Goal: Information Seeking & Learning: Learn about a topic

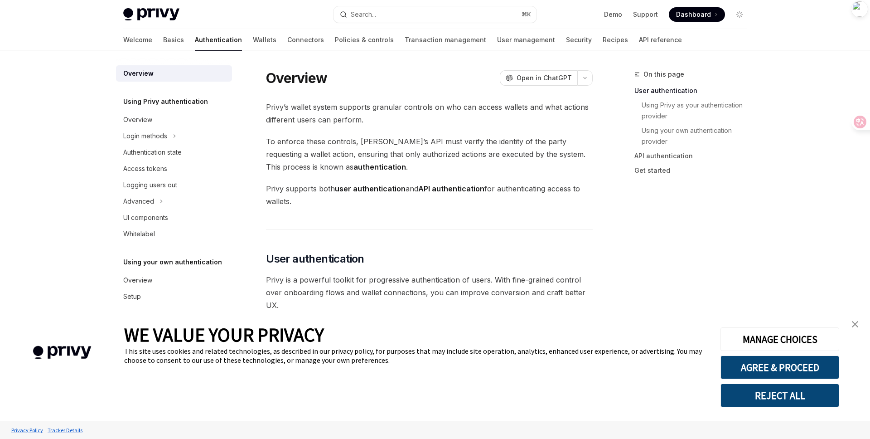
click at [398, 3] on div "Privy Docs home page Search... ⌘ K Demo Support Dashboard Dashboard Search..." at bounding box center [435, 14] width 624 height 29
click at [398, 12] on button "Search... ⌘ K" at bounding box center [435, 14] width 203 height 16
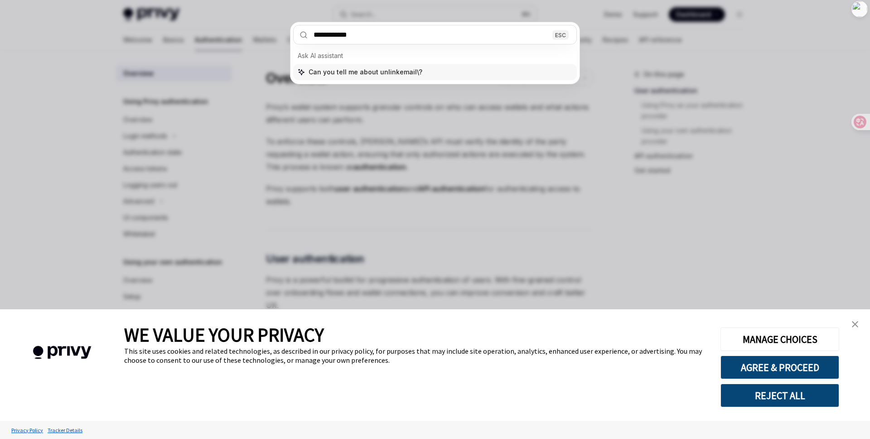
type input "**********"
type textarea "*"
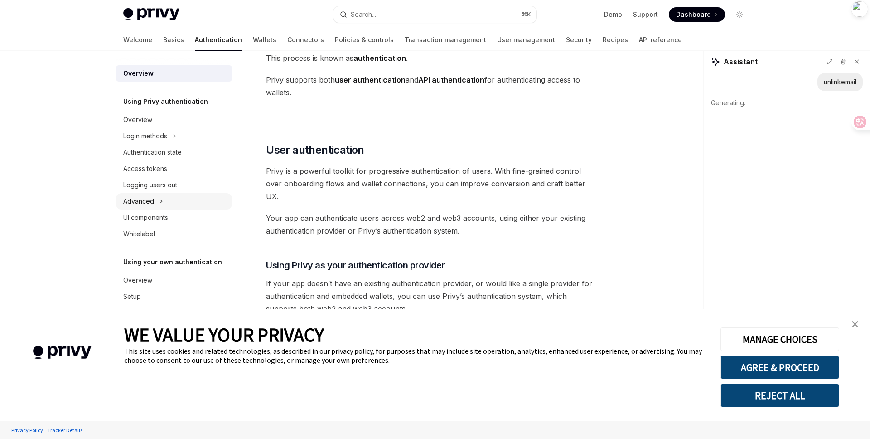
scroll to position [10, 0]
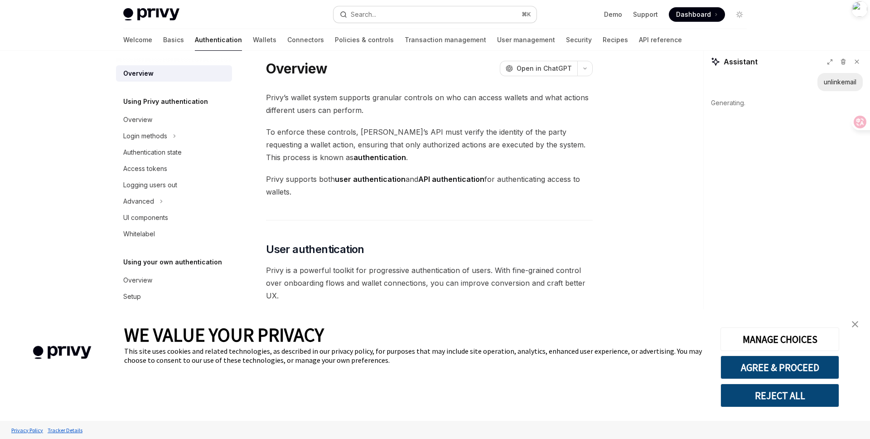
click at [364, 8] on button "Search... ⌘ K" at bounding box center [435, 14] width 203 height 16
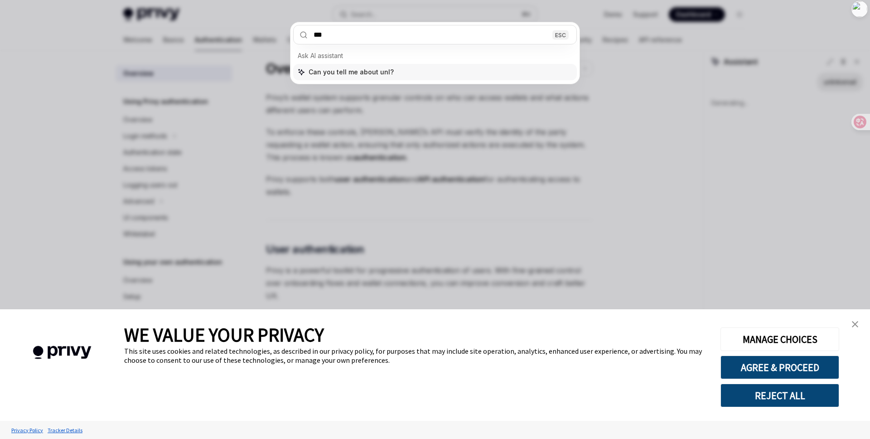
type input "****"
type textarea "*"
type input "******"
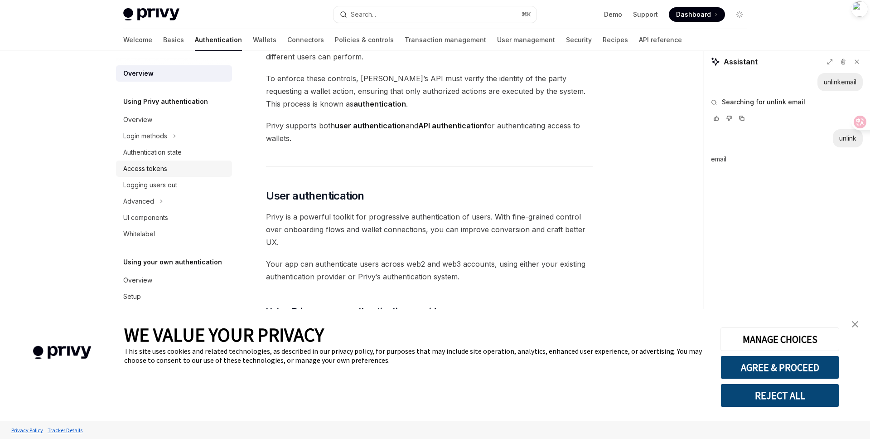
scroll to position [57, 0]
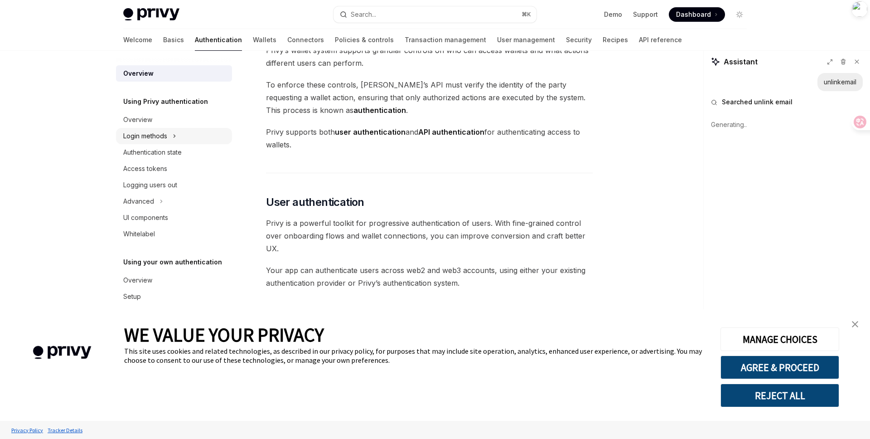
click at [147, 139] on div "Login methods" at bounding box center [145, 136] width 44 height 11
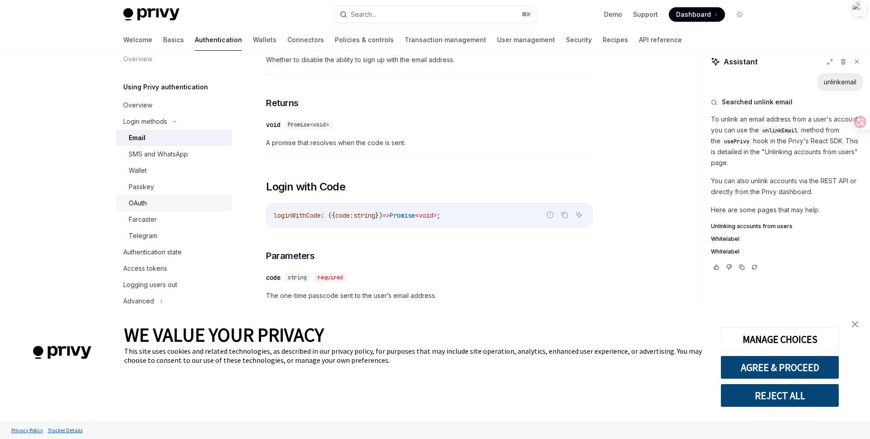
scroll to position [424, 0]
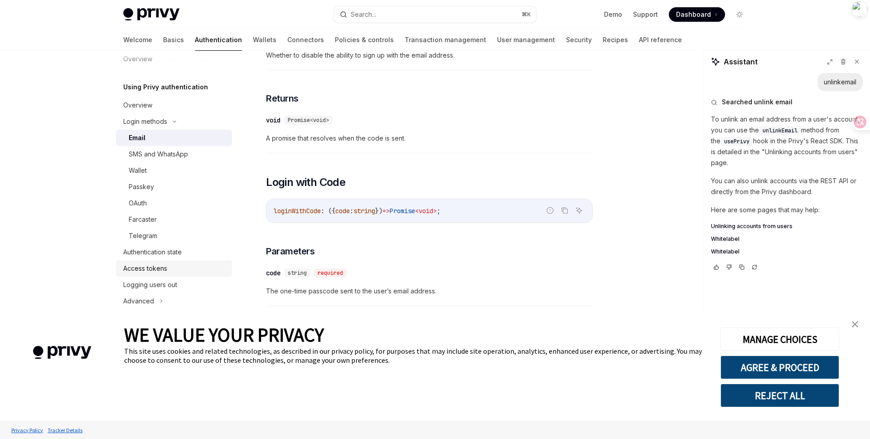
click at [161, 268] on div "Access tokens" at bounding box center [145, 268] width 44 height 11
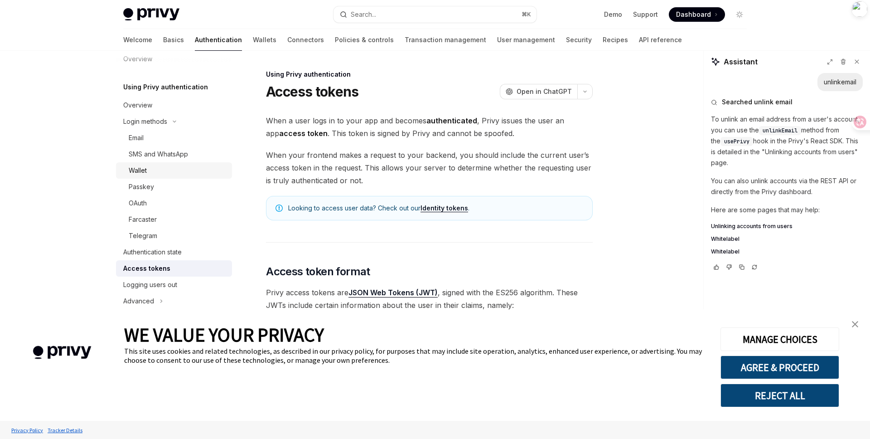
click at [148, 169] on div "Wallet" at bounding box center [178, 170] width 98 height 11
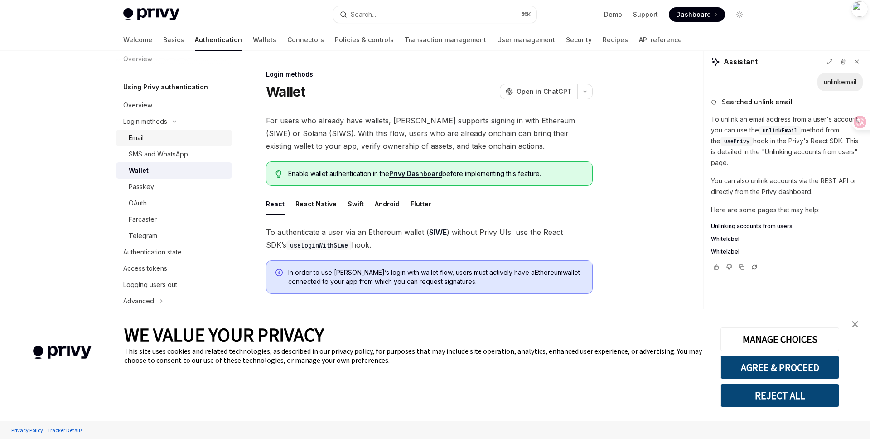
click at [154, 134] on div "Email" at bounding box center [178, 137] width 98 height 11
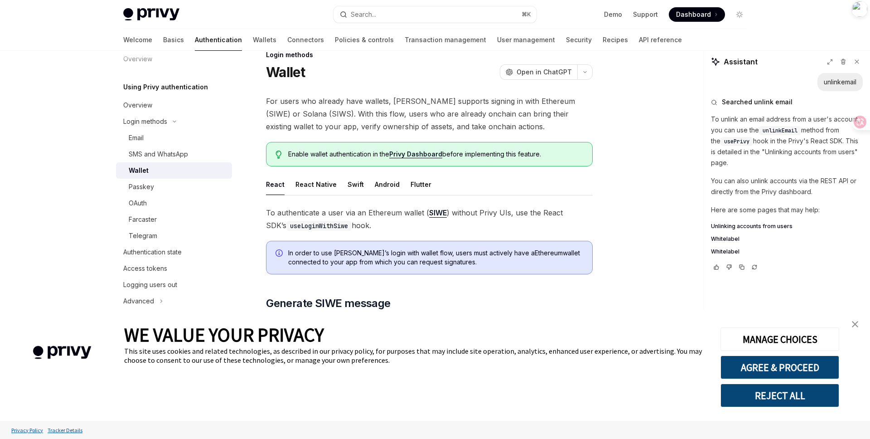
scroll to position [20, 0]
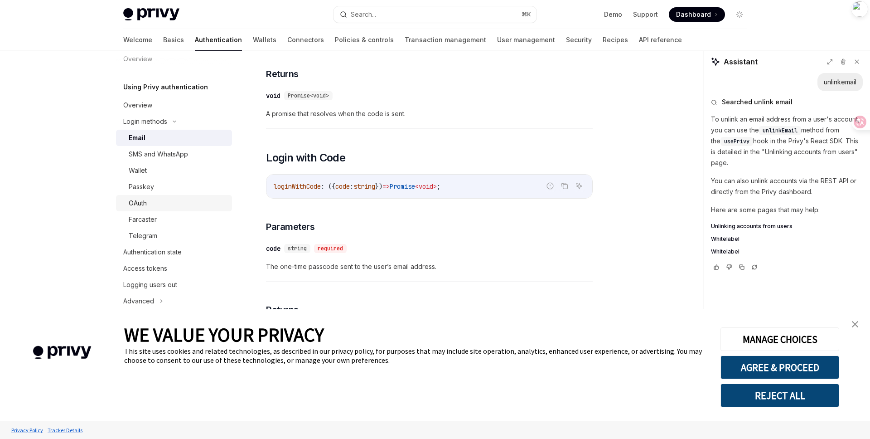
scroll to position [4, 0]
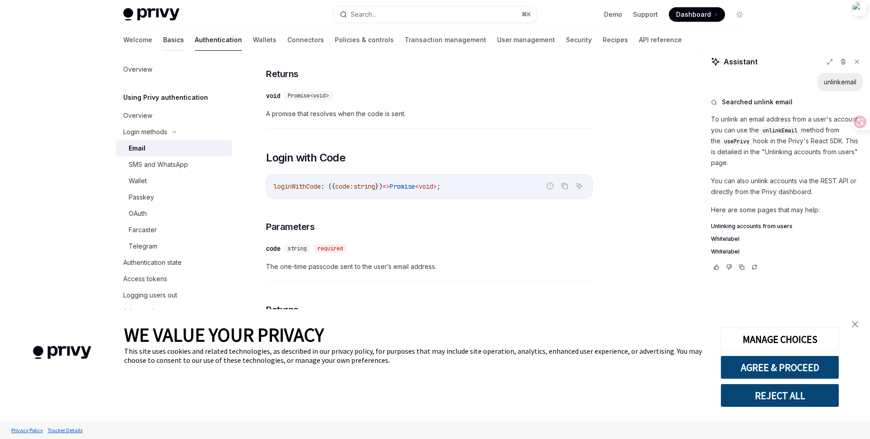
click at [163, 40] on link "Basics" at bounding box center [173, 40] width 21 height 22
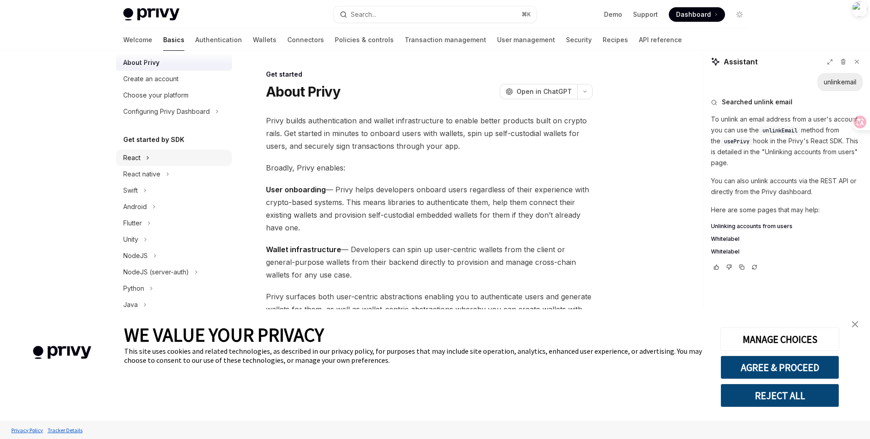
scroll to position [60, 0]
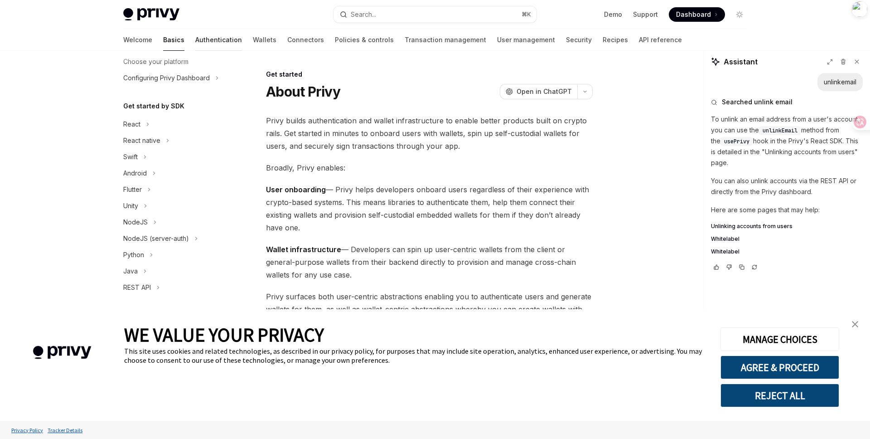
click at [195, 44] on link "Authentication" at bounding box center [218, 40] width 47 height 22
click at [195, 40] on link "Authentication" at bounding box center [218, 40] width 47 height 22
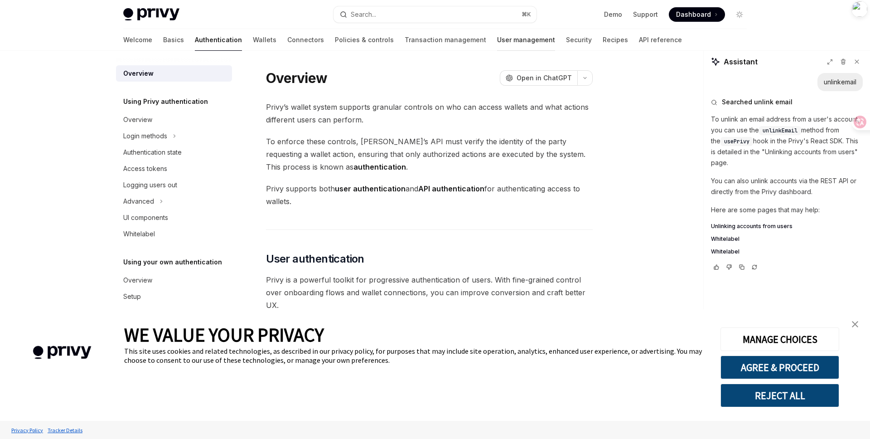
click at [497, 34] on link "User management" at bounding box center [526, 40] width 58 height 22
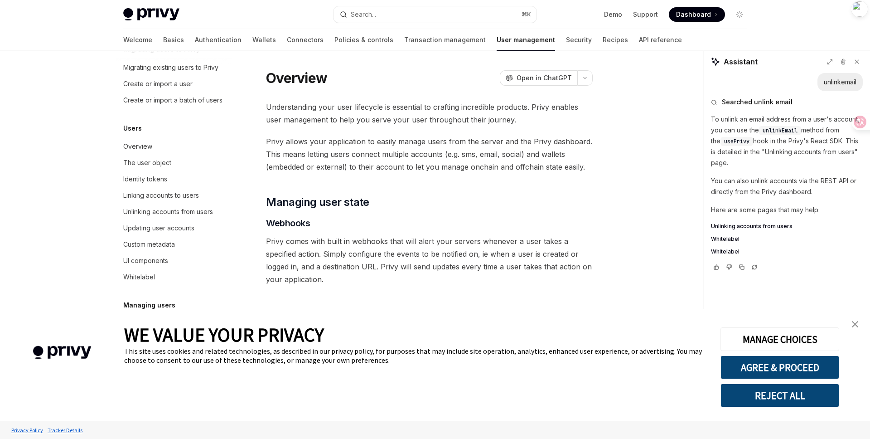
scroll to position [74, 0]
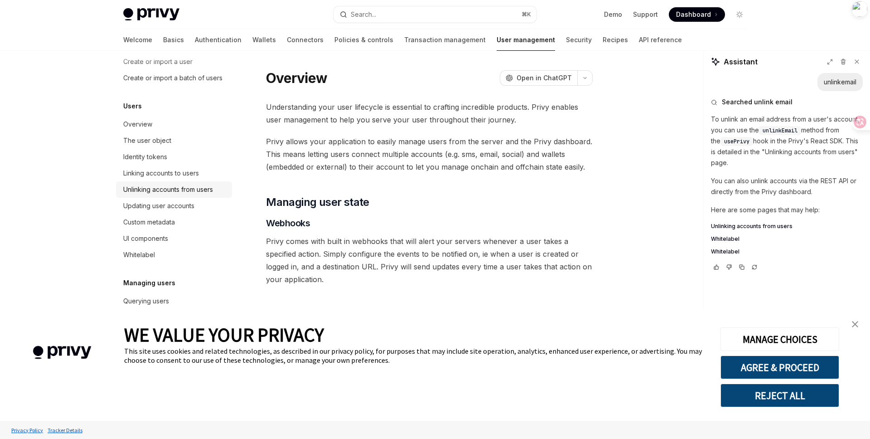
click at [165, 190] on div "Unlinking accounts from users" at bounding box center [168, 189] width 90 height 11
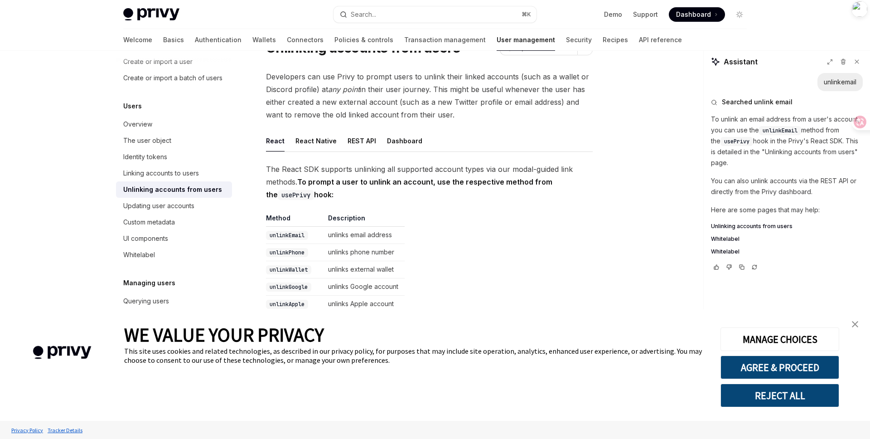
scroll to position [47, 0]
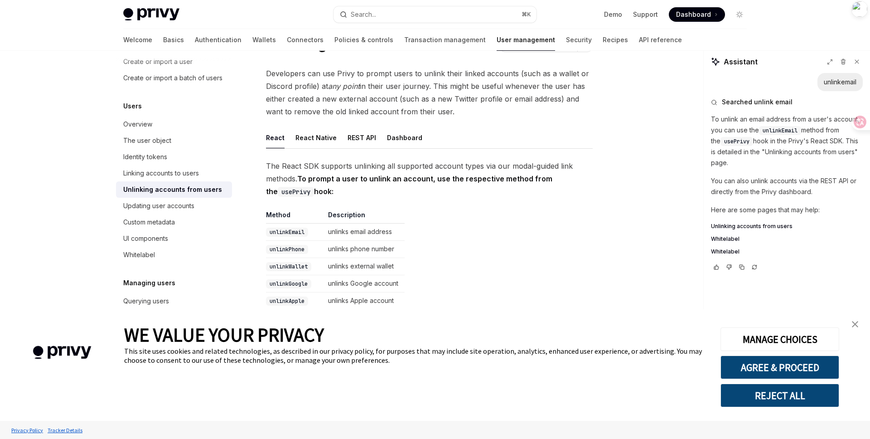
click at [281, 233] on code "unlinkEmail" at bounding box center [287, 231] width 42 height 9
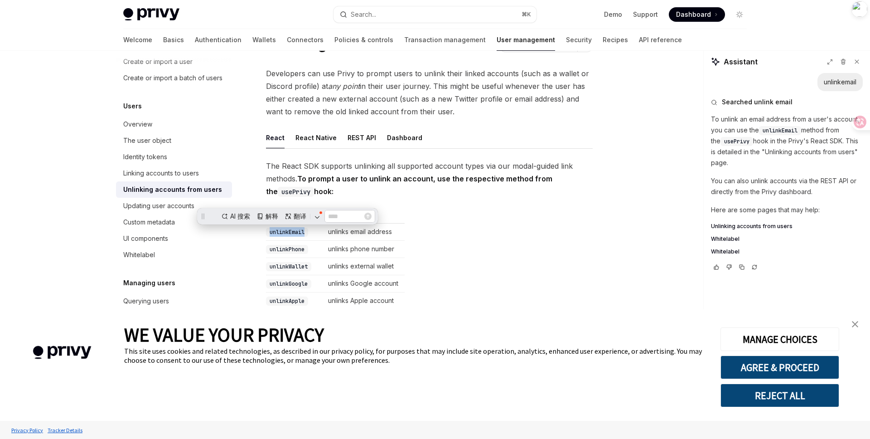
scroll to position [0, 0]
copy code "unlinkEmail"
click at [467, 273] on table "Method Description unlinkEmail unlinks email address unlinkPhone unlinks phone …" at bounding box center [429, 345] width 327 height 271
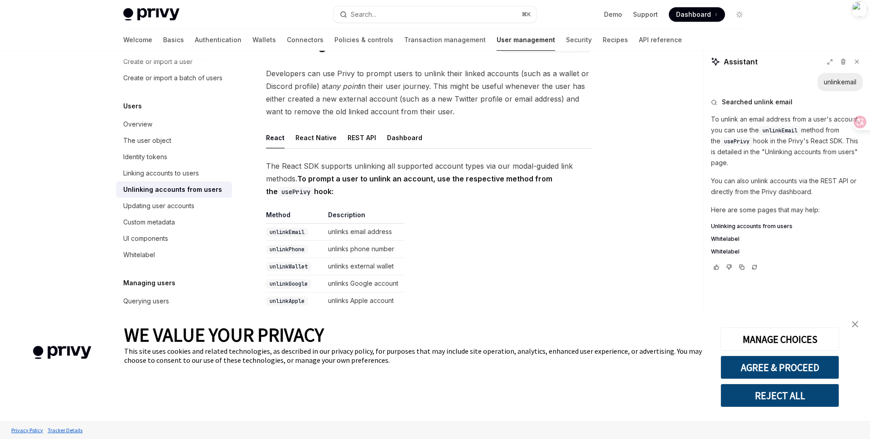
click at [853, 324] on img "close banner" at bounding box center [855, 324] width 6 height 6
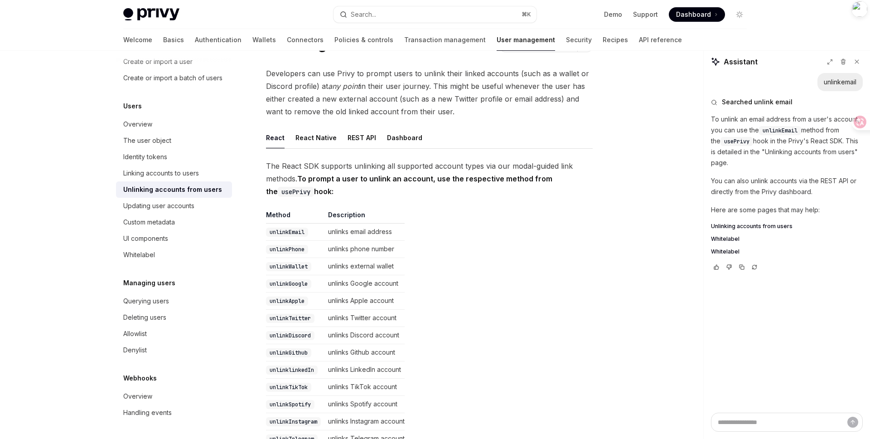
click at [294, 231] on code "unlinkEmail" at bounding box center [287, 231] width 42 height 9
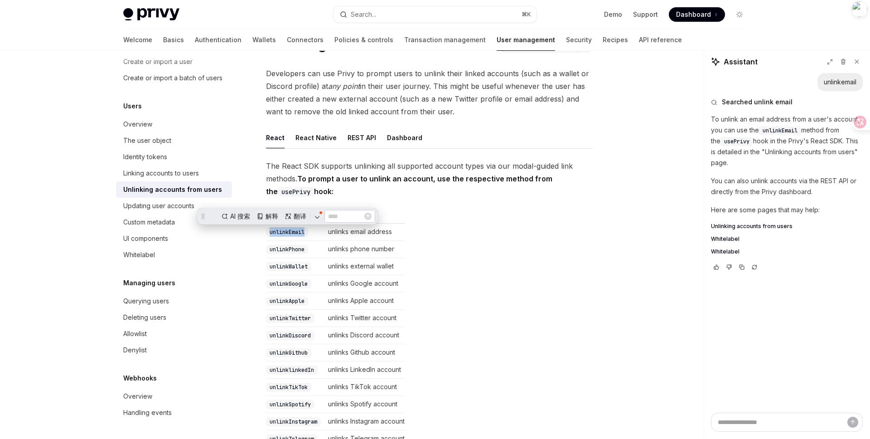
copy code "unlinkEmail"
click at [457, 165] on span "The React SDK supports unlinking all supported account types via our modal-guid…" at bounding box center [429, 179] width 327 height 38
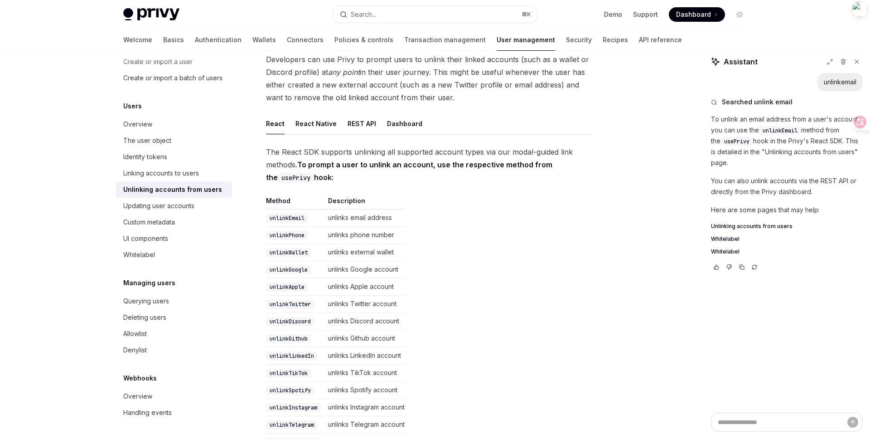
scroll to position [62, 0]
click at [252, 35] on link "Wallets" at bounding box center [264, 40] width 24 height 22
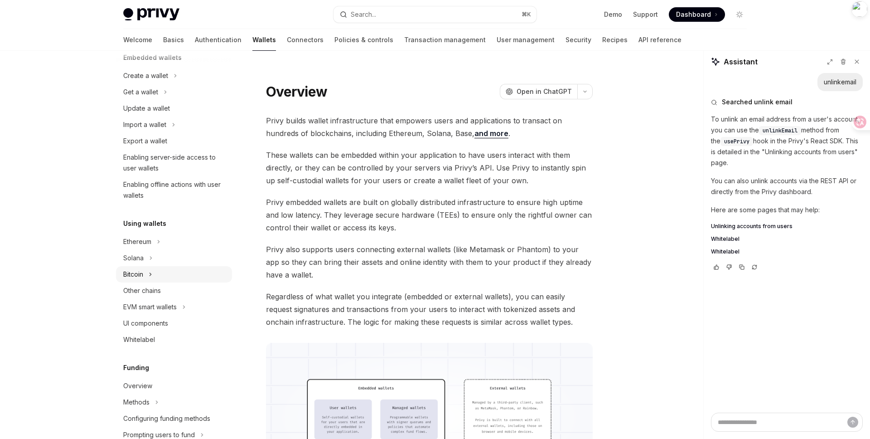
scroll to position [77, 0]
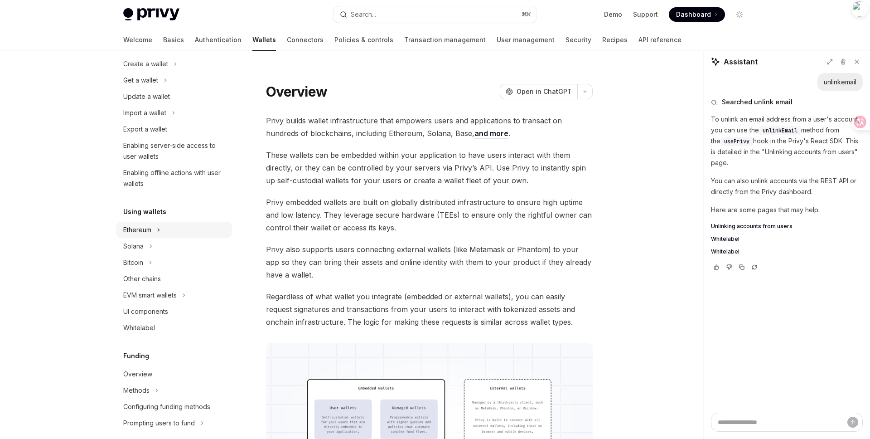
click at [158, 225] on icon at bounding box center [159, 229] width 4 height 11
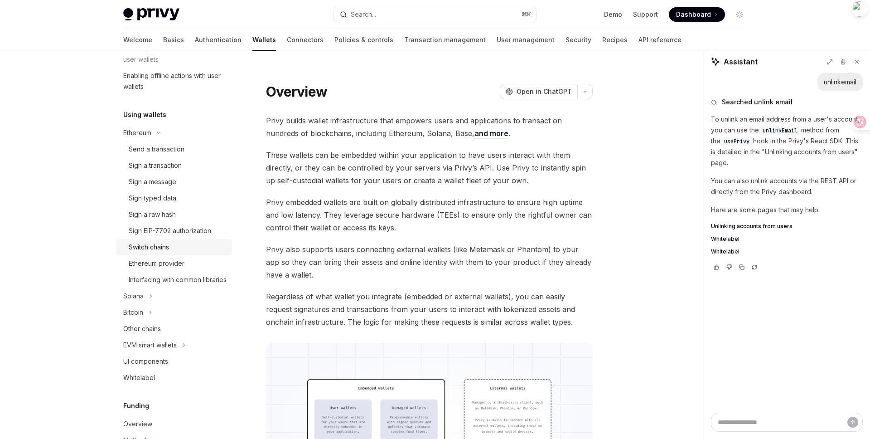
scroll to position [175, 0]
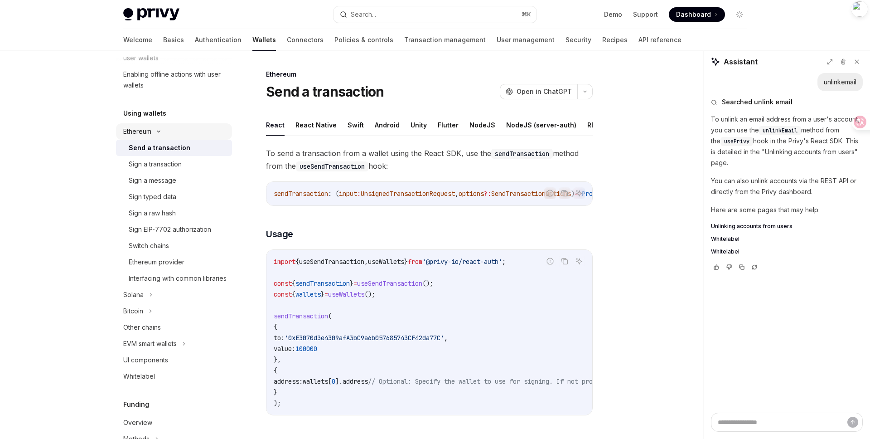
click at [161, 130] on icon at bounding box center [158, 132] width 11 height 4
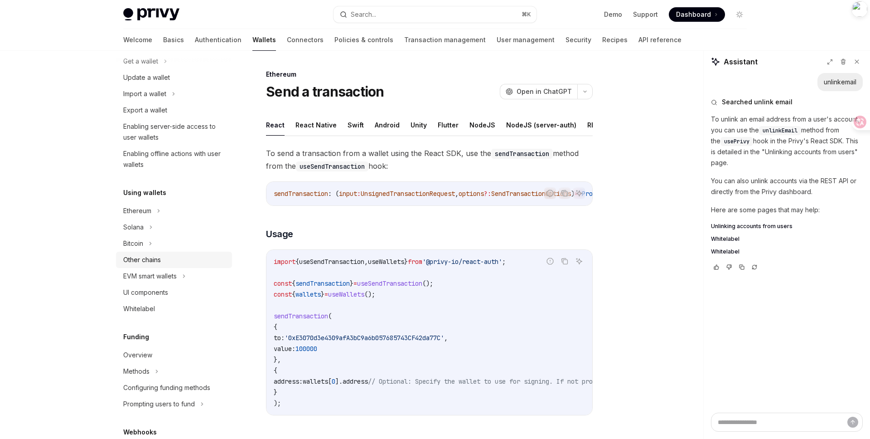
scroll to position [94, 0]
click at [149, 313] on div "Whitelabel" at bounding box center [139, 310] width 32 height 11
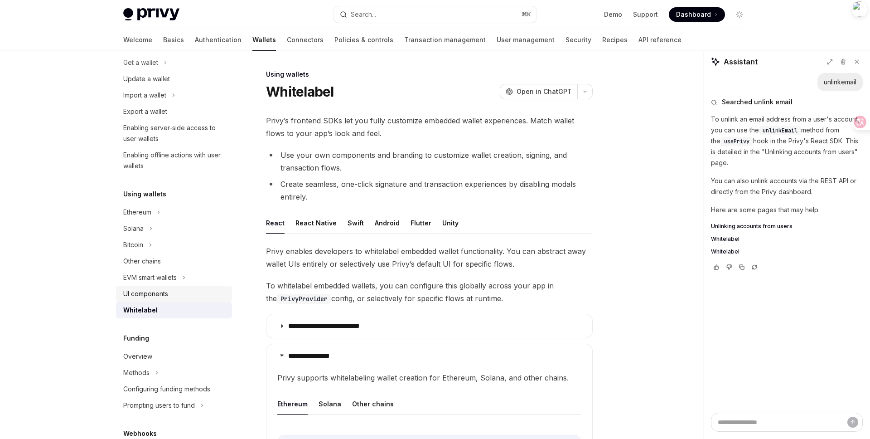
click at [155, 290] on div "UI components" at bounding box center [145, 293] width 45 height 11
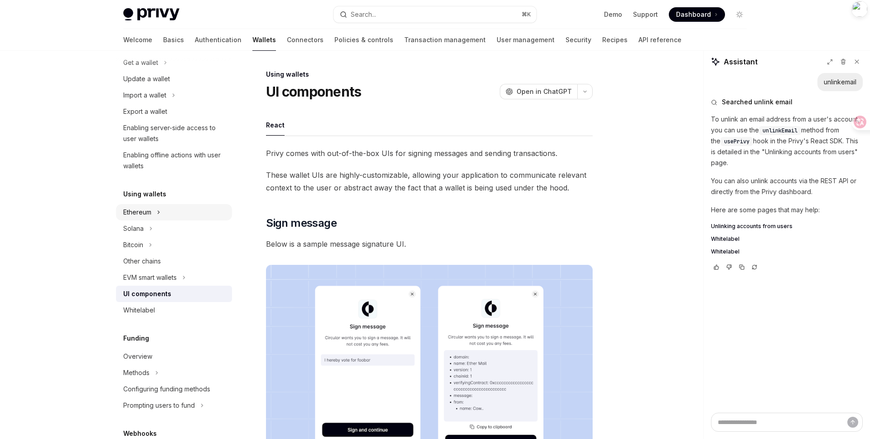
click at [155, 213] on div "Ethereum" at bounding box center [174, 212] width 116 height 16
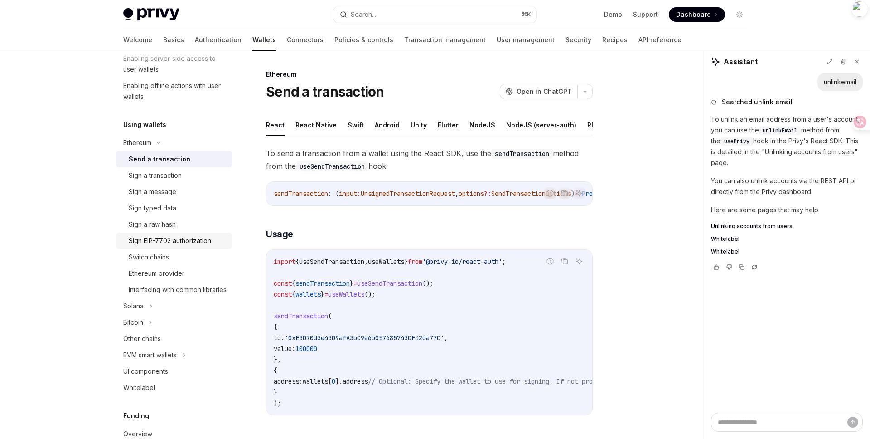
scroll to position [165, 0]
click at [168, 240] on div "Sign EIP-7702 authorization" at bounding box center [170, 239] width 82 height 11
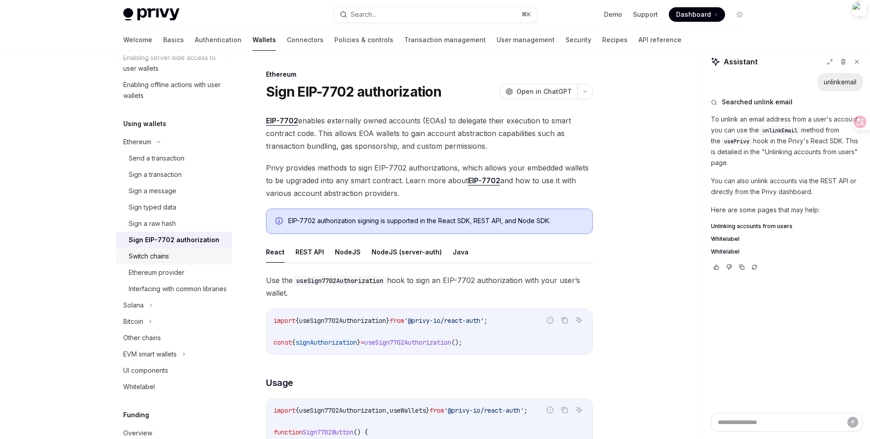
click at [163, 254] on div "Switch chains" at bounding box center [149, 256] width 40 height 11
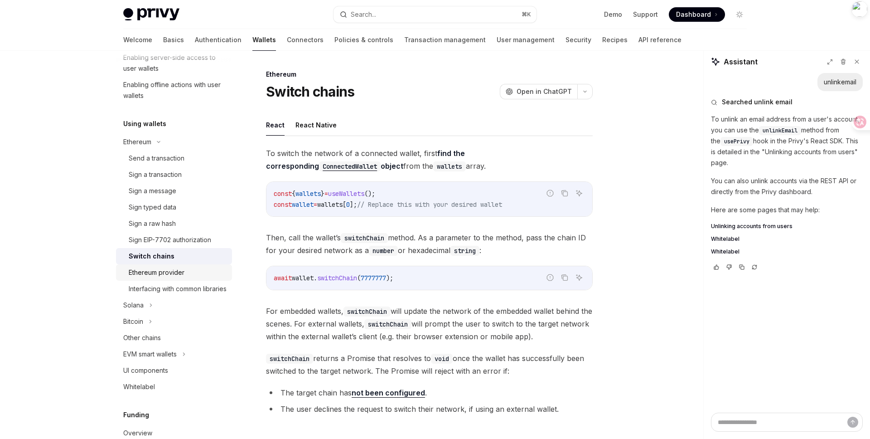
click at [161, 274] on div "Ethereum provider" at bounding box center [157, 272] width 56 height 11
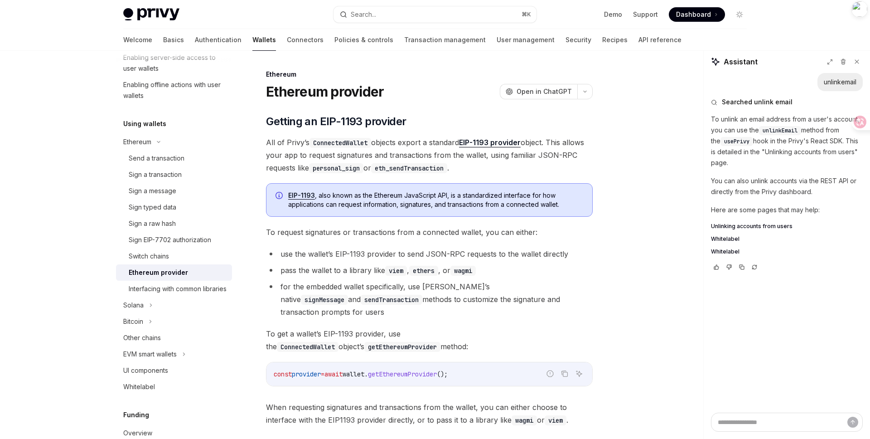
click at [382, 144] on span "All of Privy’s ConnectedWallet objects export a standard EIP-1193 provider obje…" at bounding box center [429, 155] width 327 height 38
click at [410, 262] on ul "use the wallet’s EIP-1193 provider to send JSON-RPC requests to the wallet dire…" at bounding box center [429, 282] width 327 height 71
click at [188, 254] on div "Switch chains" at bounding box center [178, 256] width 98 height 11
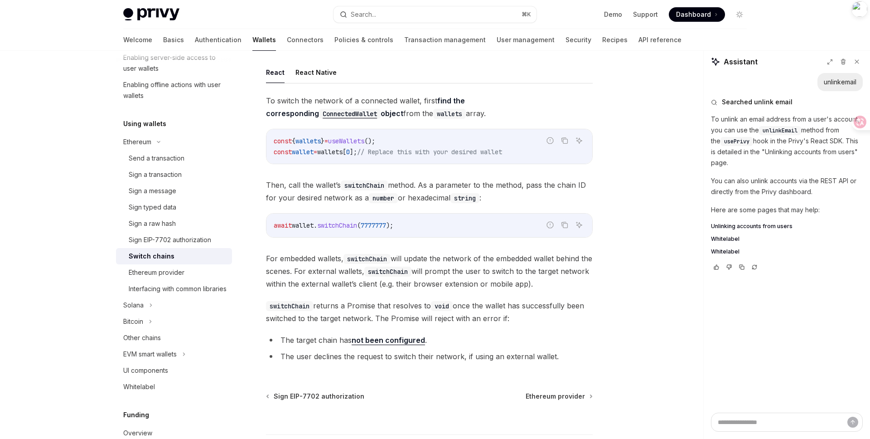
scroll to position [56, 0]
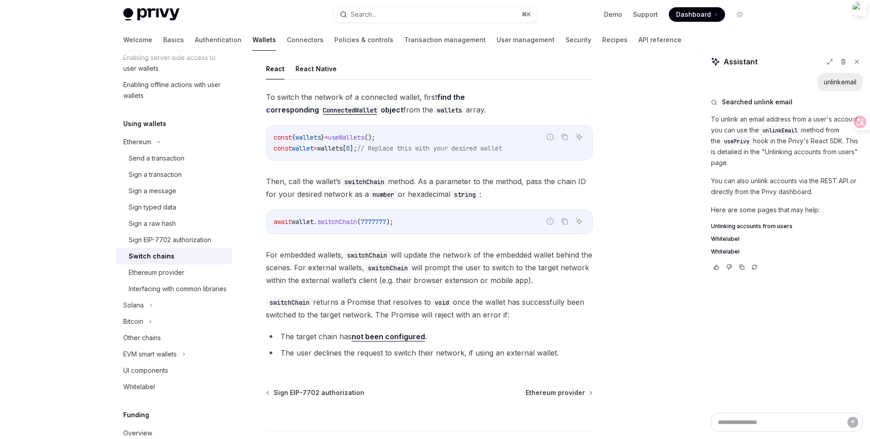
click at [453, 332] on li "The target chain has not been configured ." at bounding box center [429, 336] width 327 height 13
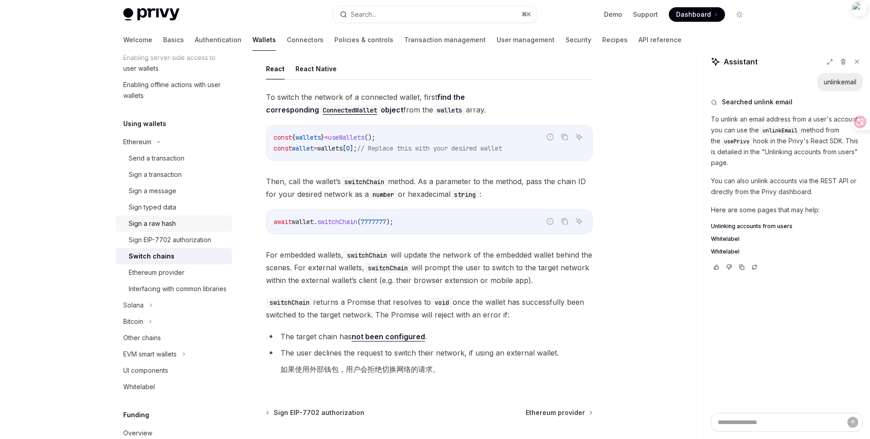
scroll to position [0, 0]
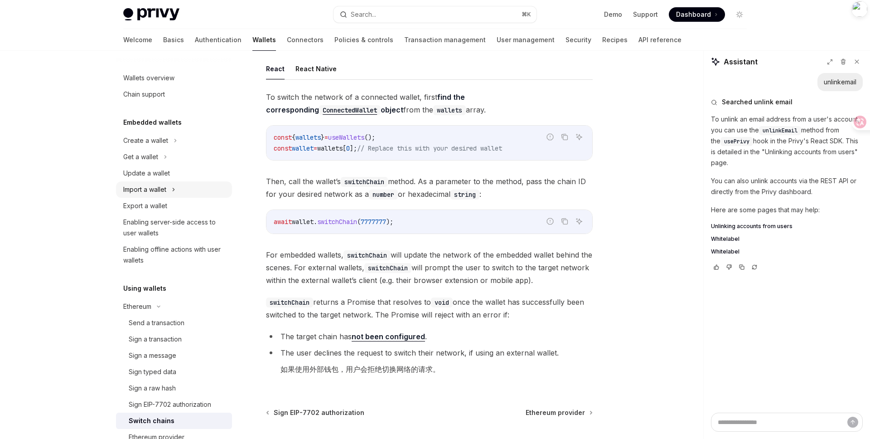
click at [174, 190] on icon at bounding box center [173, 189] width 1 height 3
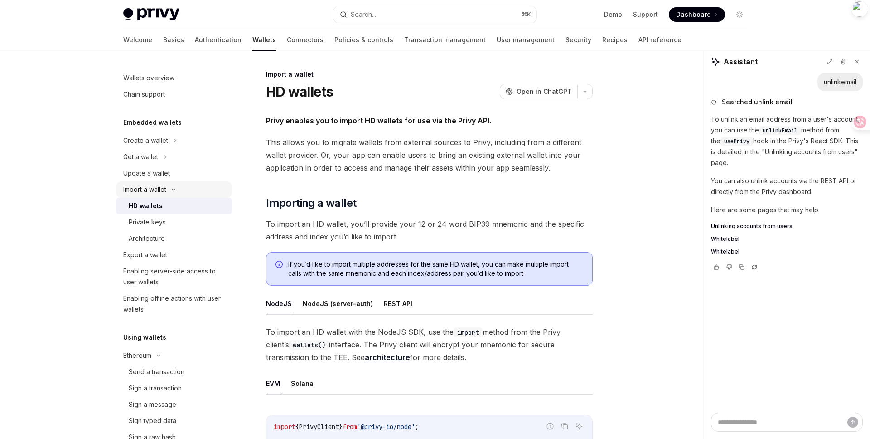
type textarea "*"
click at [174, 190] on icon at bounding box center [173, 190] width 11 height 4
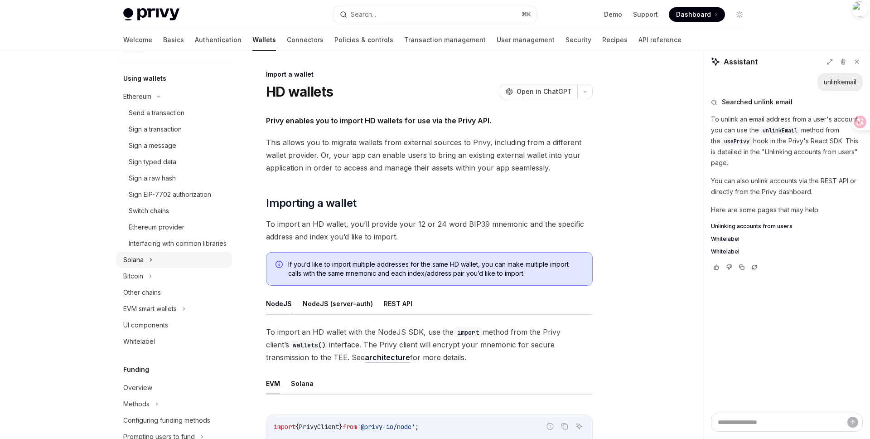
scroll to position [210, 0]
